Goal: Check status: Check status

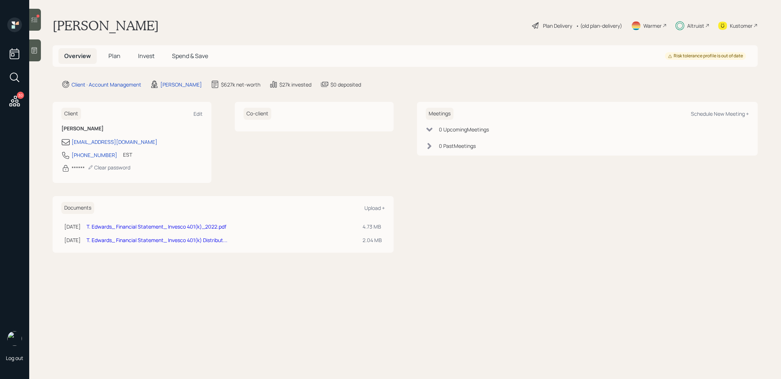
click at [149, 58] on span "Invest" at bounding box center [146, 56] width 16 height 8
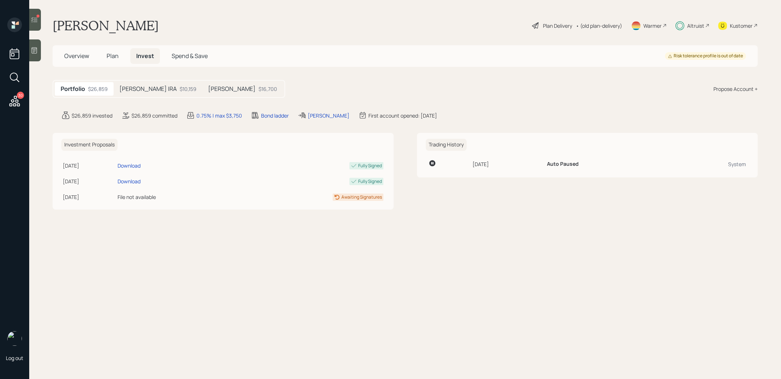
click at [153, 84] on div "[PERSON_NAME] IRA $10,159" at bounding box center [158, 89] width 89 height 14
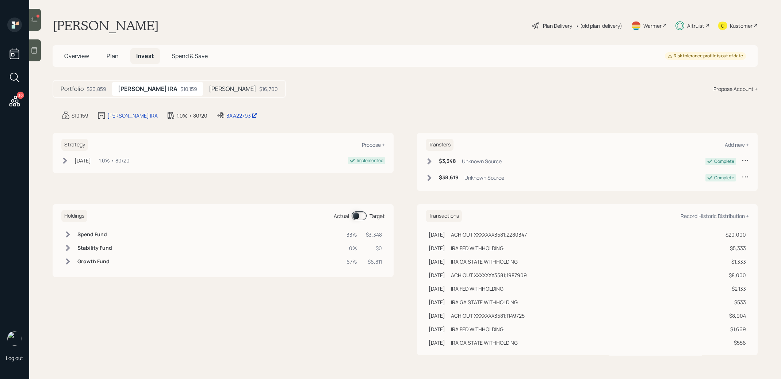
click at [203, 89] on div "[PERSON_NAME] $16,700" at bounding box center [243, 89] width 81 height 14
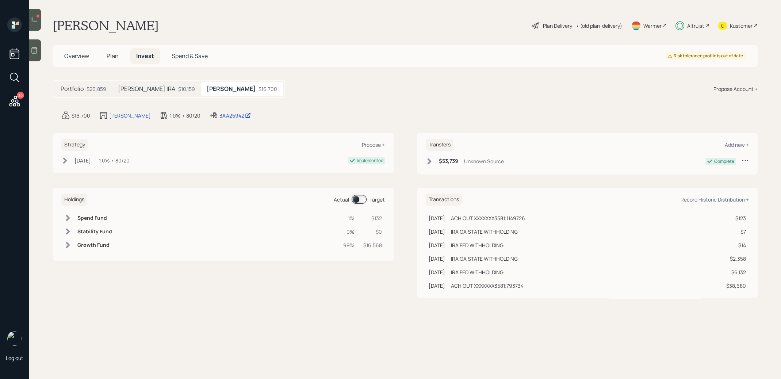
click at [178, 91] on div "$10,159" at bounding box center [186, 89] width 17 height 8
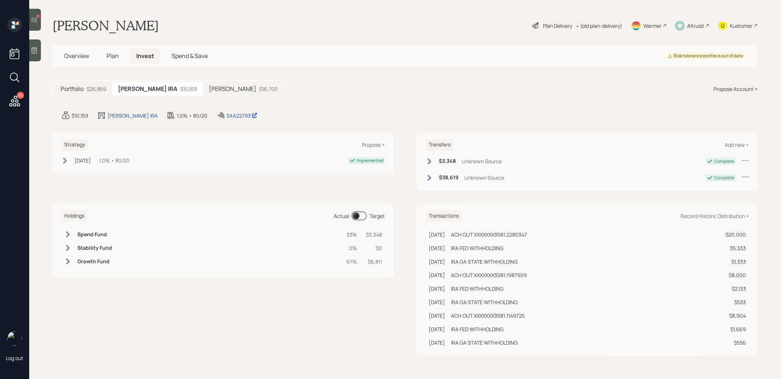
click at [36, 26] on div at bounding box center [35, 20] width 12 height 22
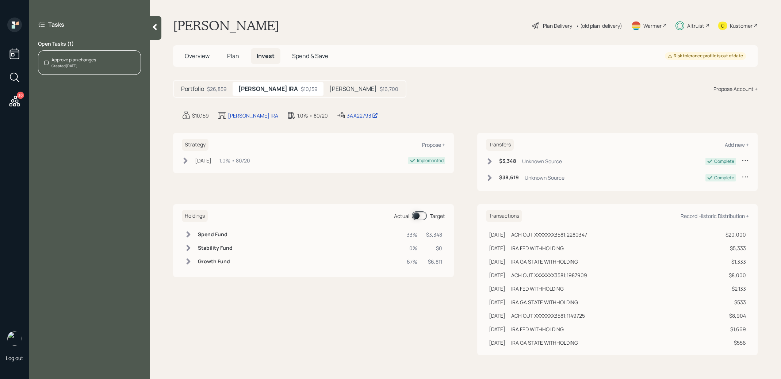
click at [114, 64] on div "Approve plan changes Created [DATE]" at bounding box center [89, 62] width 103 height 24
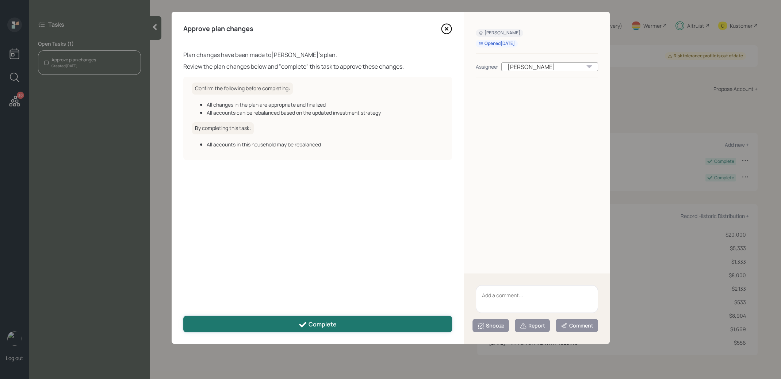
click at [332, 321] on div "Complete" at bounding box center [317, 324] width 38 height 9
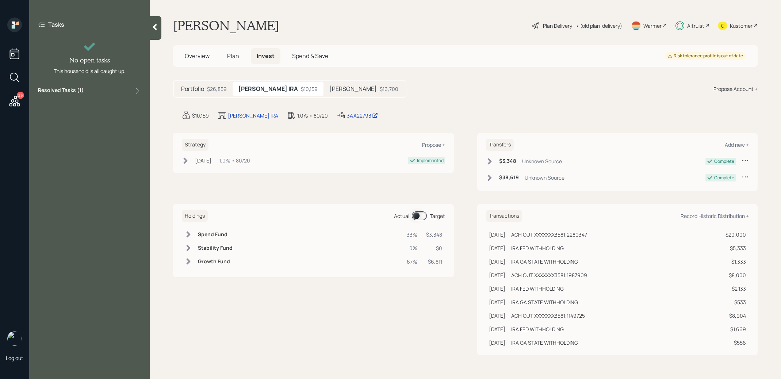
click at [20, 99] on icon at bounding box center [14, 101] width 13 height 13
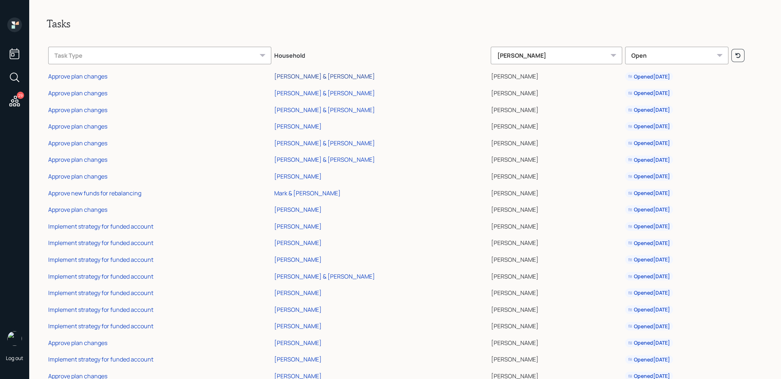
click at [290, 76] on div "[PERSON_NAME] & [PERSON_NAME]" at bounding box center [324, 76] width 101 height 8
